Goal: Information Seeking & Learning: Learn about a topic

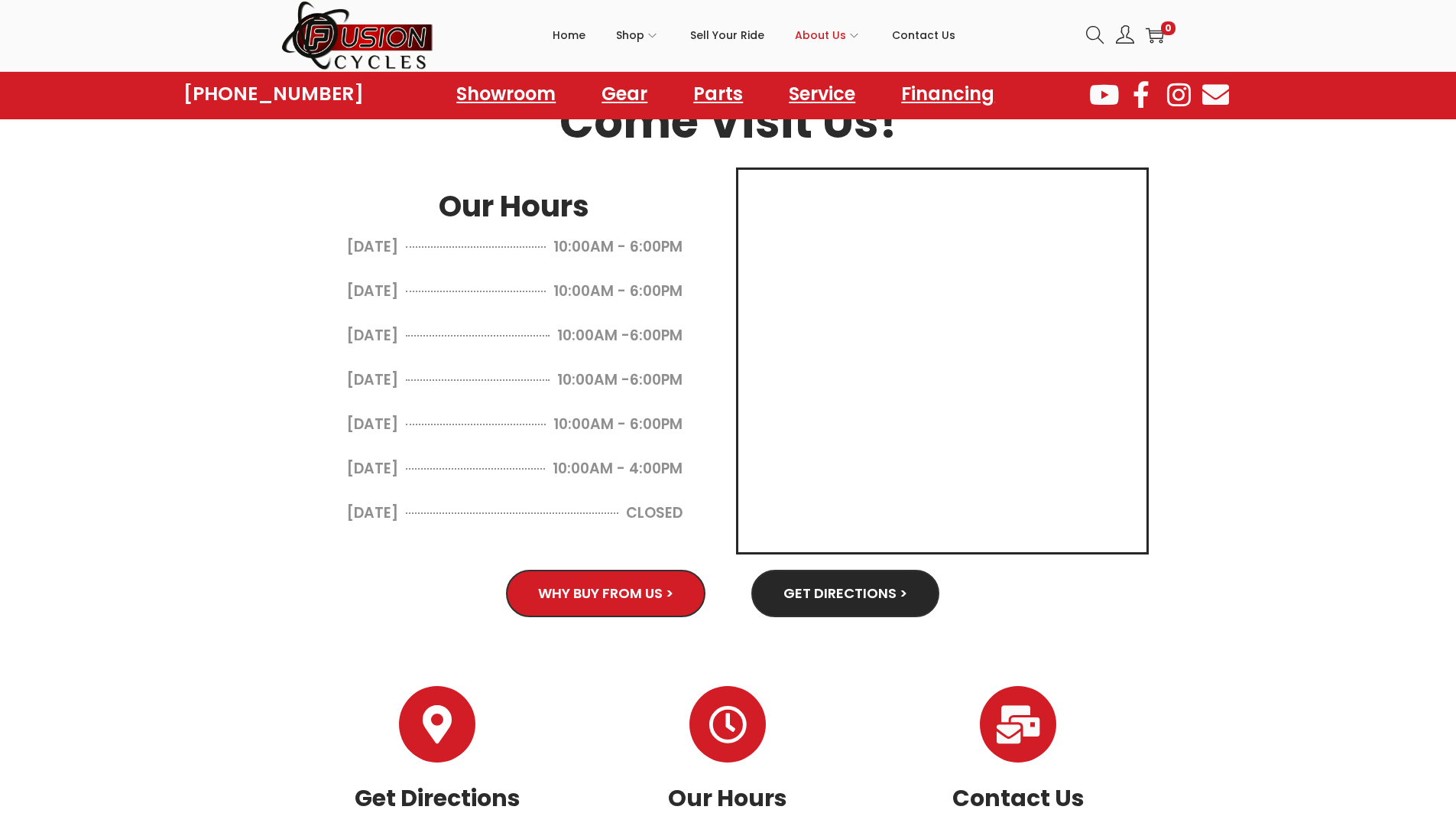
scroll to position [770, 0]
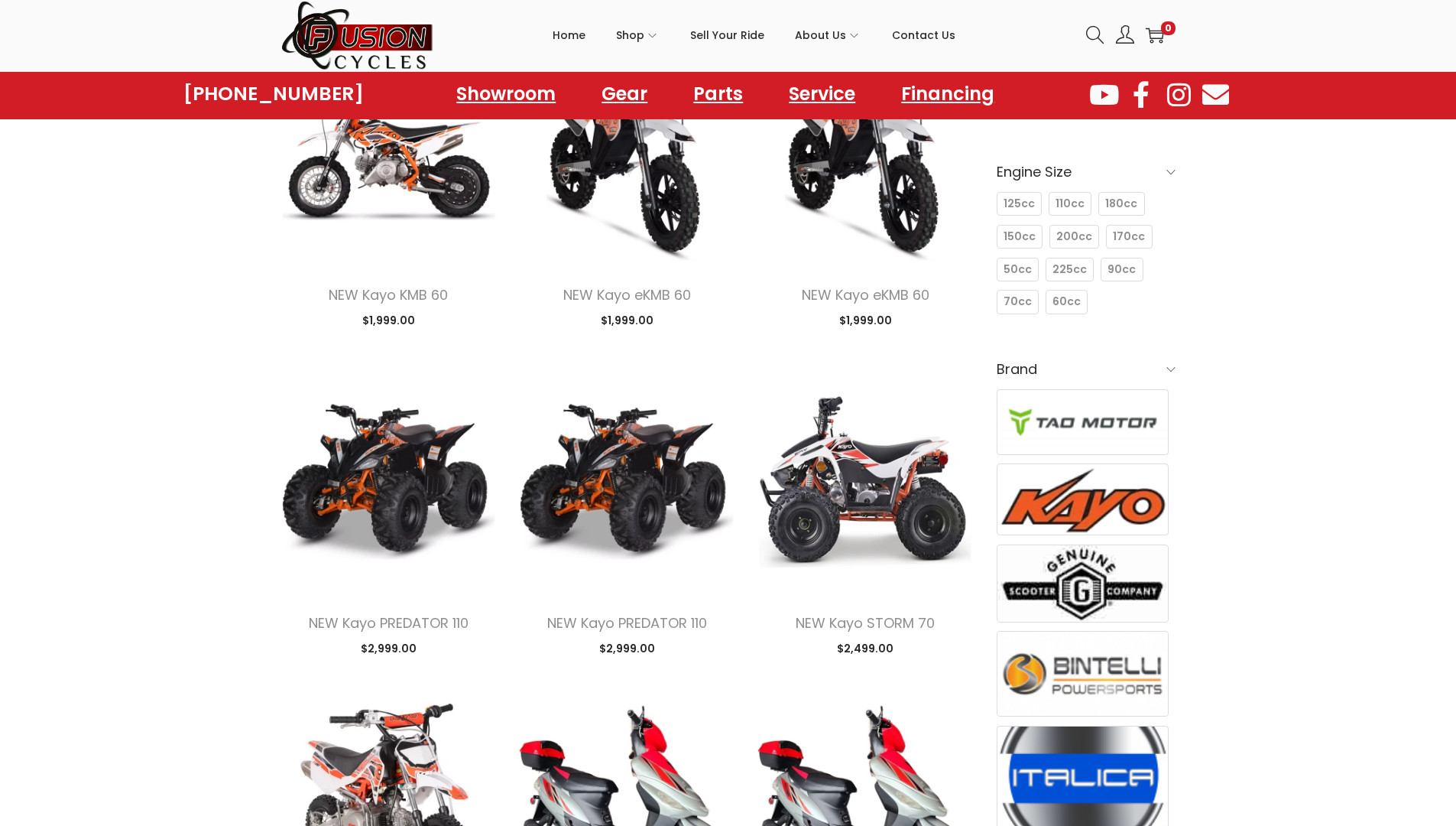
scroll to position [218, 0]
